Goal: Task Accomplishment & Management: Manage account settings

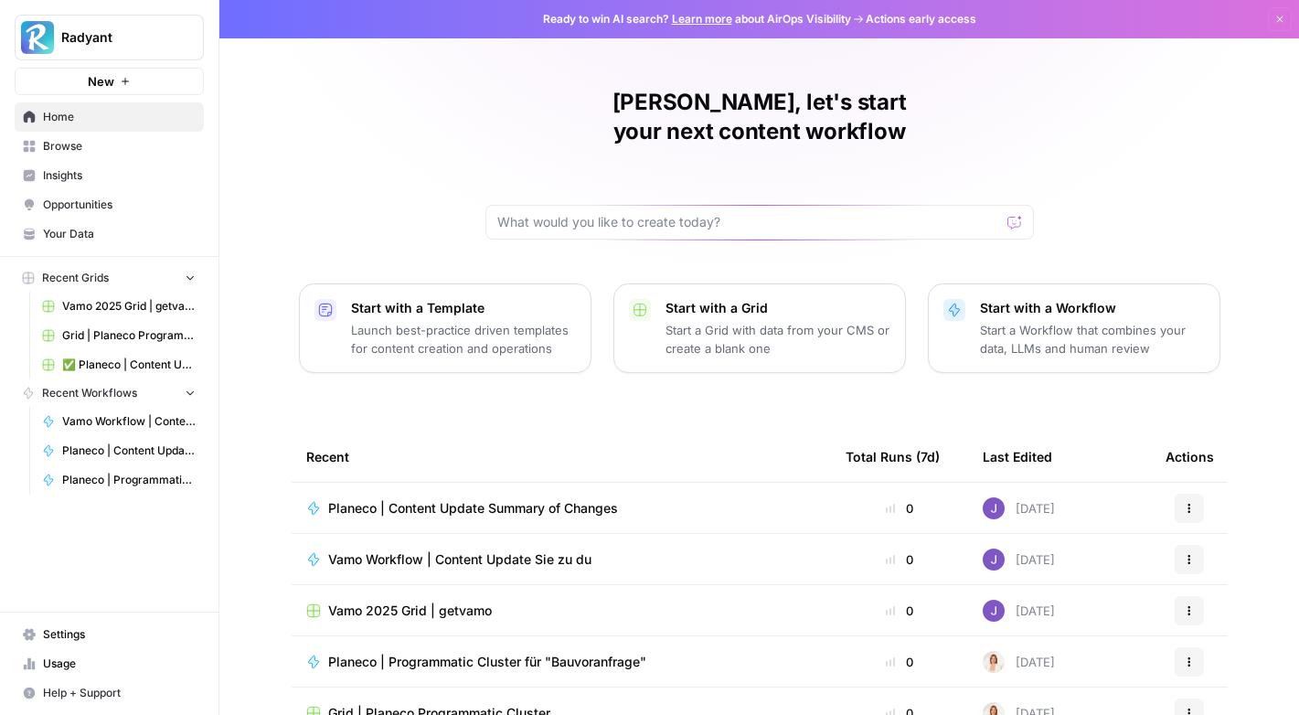
click at [127, 44] on span "Radyant" at bounding box center [116, 37] width 111 height 18
click at [83, 624] on link "Settings" at bounding box center [109, 634] width 189 height 29
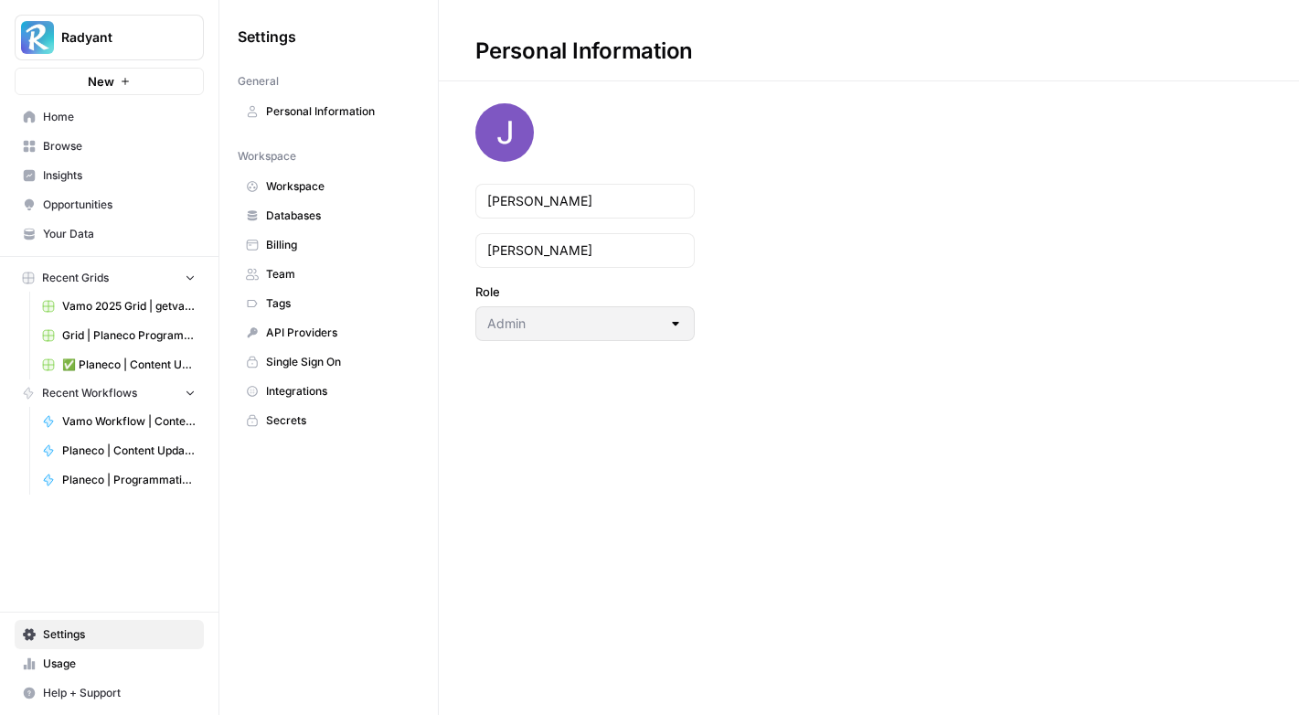
click at [296, 266] on span "Team" at bounding box center [338, 274] width 145 height 16
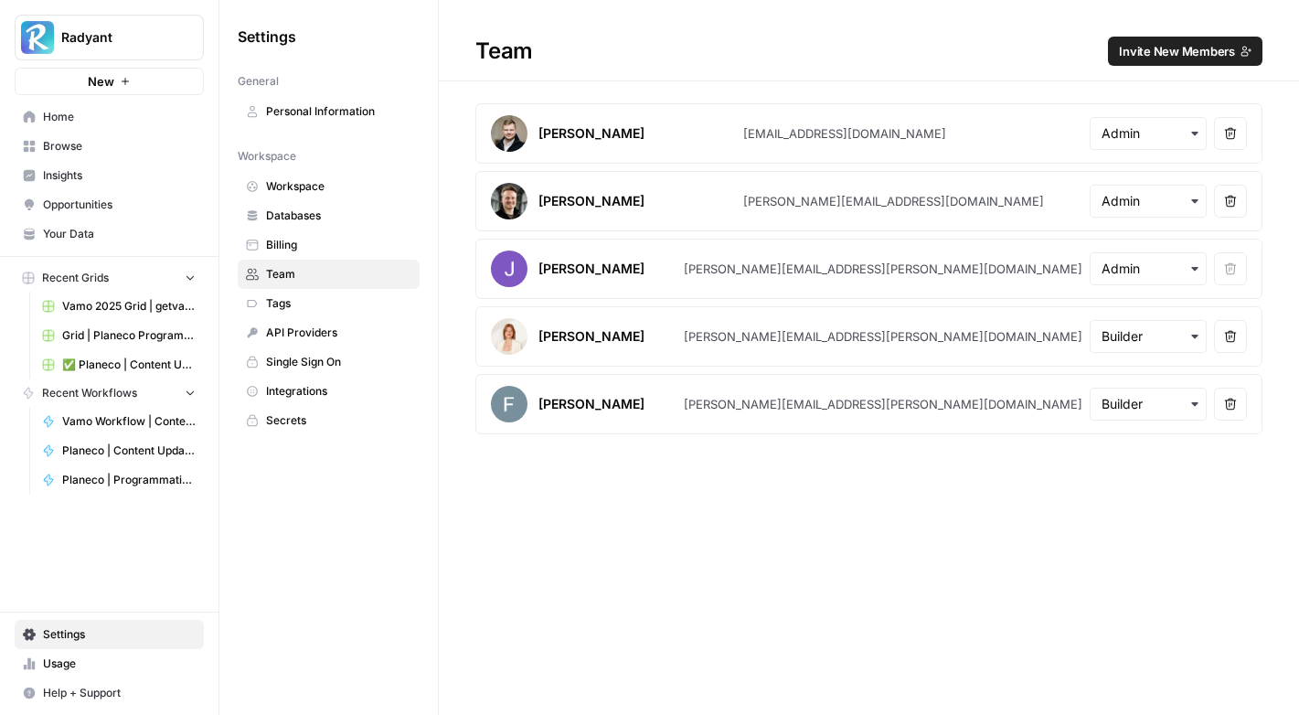
click at [1175, 53] on span "Invite New Members" at bounding box center [1177, 51] width 116 height 18
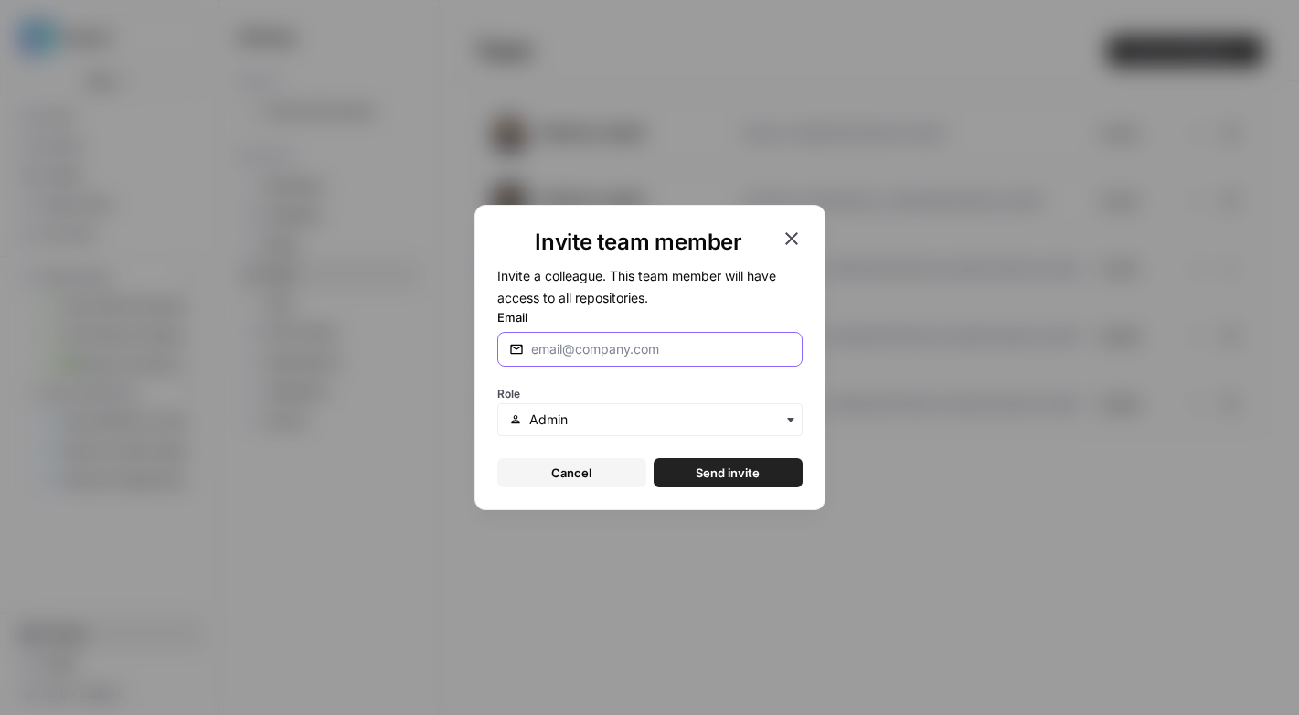
click at [616, 356] on input "Email" at bounding box center [661, 349] width 260 height 18
type input "y"
paste input "[PERSON_NAME][EMAIL_ADDRESS][DOMAIN_NAME]"
type input "[PERSON_NAME][EMAIL_ADDRESS][DOMAIN_NAME]"
click at [601, 410] on input "text" at bounding box center [659, 419] width 260 height 18
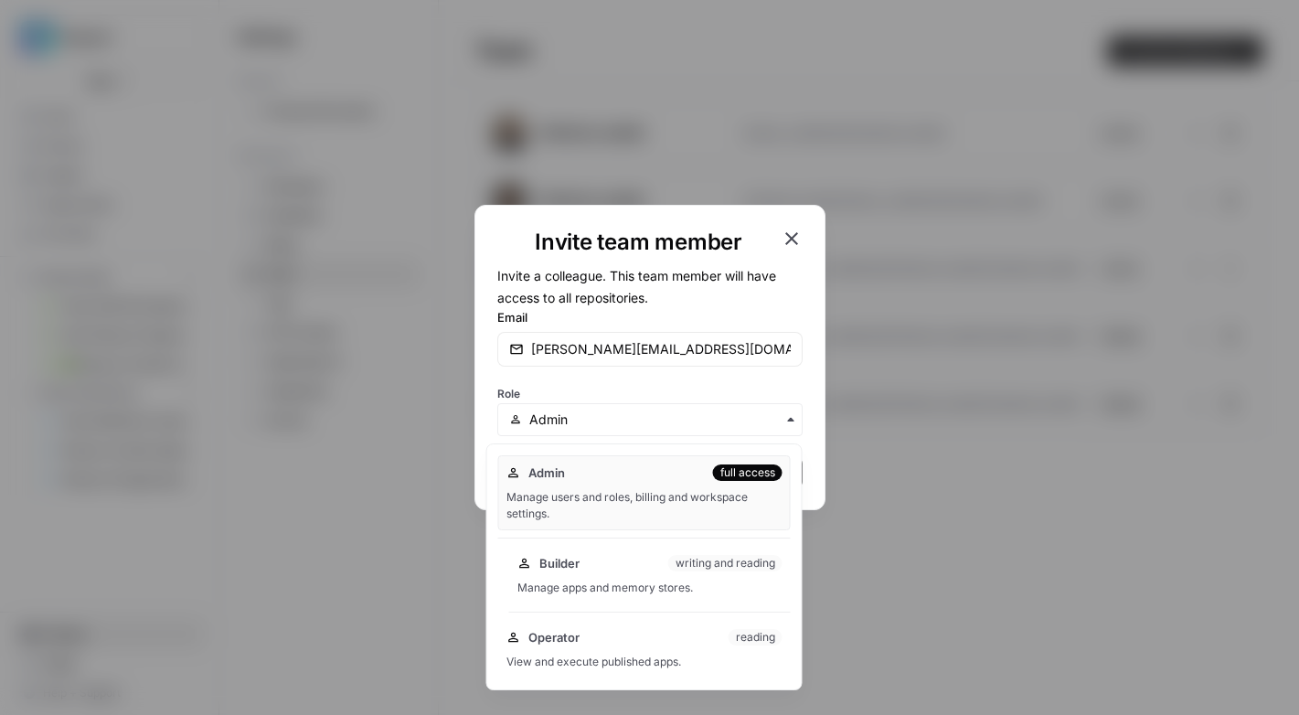
click at [643, 569] on div "Builder writing and reading" at bounding box center [649, 563] width 265 height 18
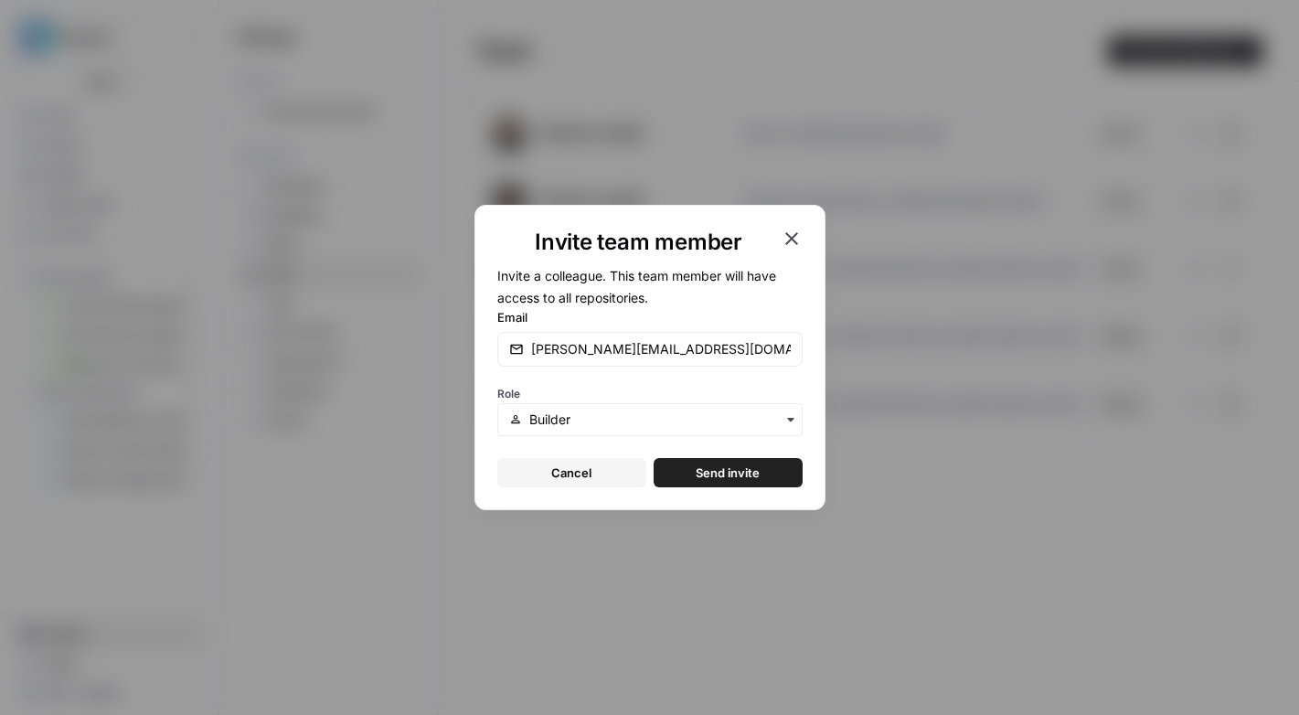
click at [701, 473] on span "Send invite" at bounding box center [728, 472] width 64 height 18
